Goal: Find specific page/section: Find specific page/section

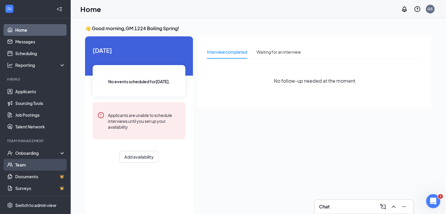
click at [25, 162] on link "Team" at bounding box center [40, 165] width 50 height 12
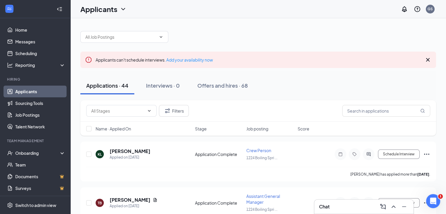
click at [428, 60] on icon "Cross" at bounding box center [428, 60] width 4 height 4
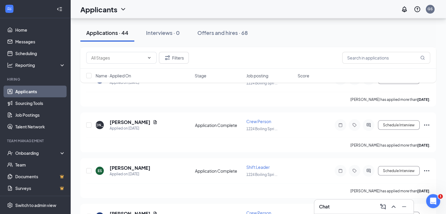
scroll to position [1108, 0]
